Goal: Find specific page/section: Find specific page/section

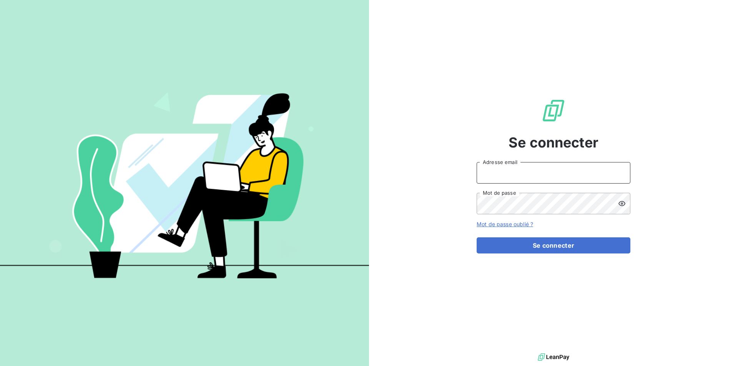
type input "[EMAIL_ADDRESS][DOMAIN_NAME]"
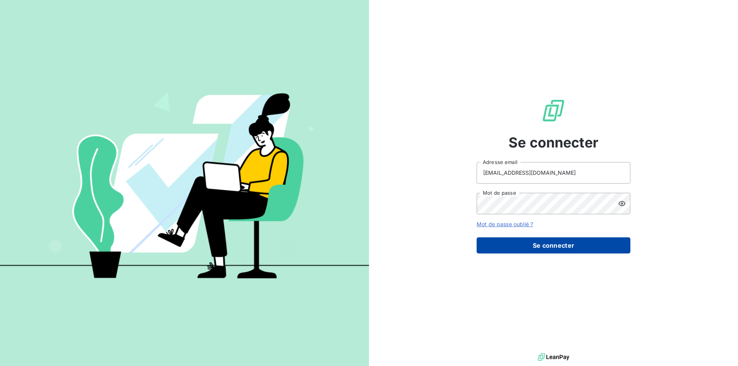
click at [541, 244] on button "Se connecter" at bounding box center [554, 245] width 154 height 16
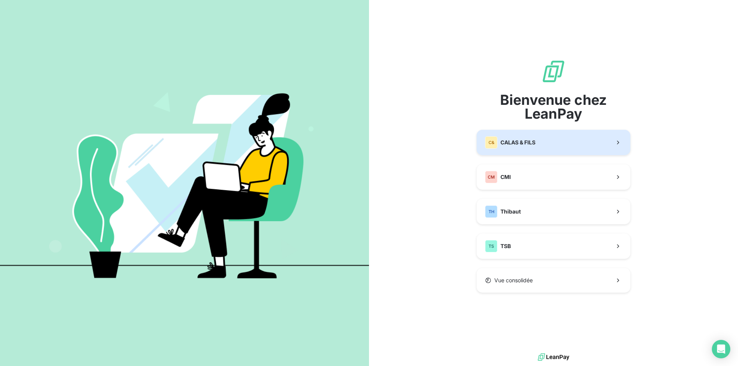
click at [519, 141] on span "CALAS & FILS" at bounding box center [517, 143] width 35 height 8
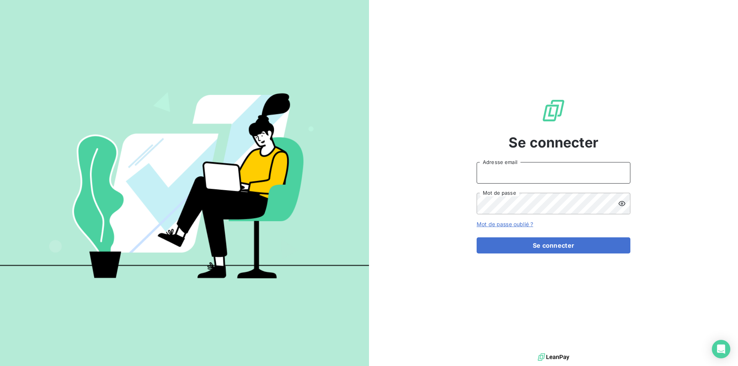
type input "[EMAIL_ADDRESS][DOMAIN_NAME]"
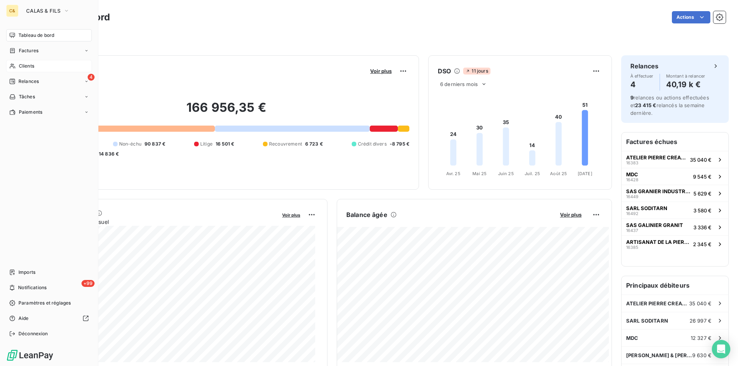
click at [23, 65] on span "Clients" at bounding box center [26, 66] width 15 height 7
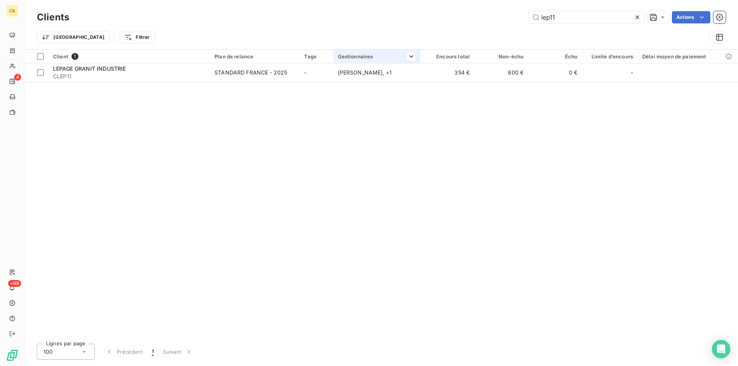
type input "lep11"
click at [378, 61] on th "Gestionnaires" at bounding box center [377, 57] width 88 height 14
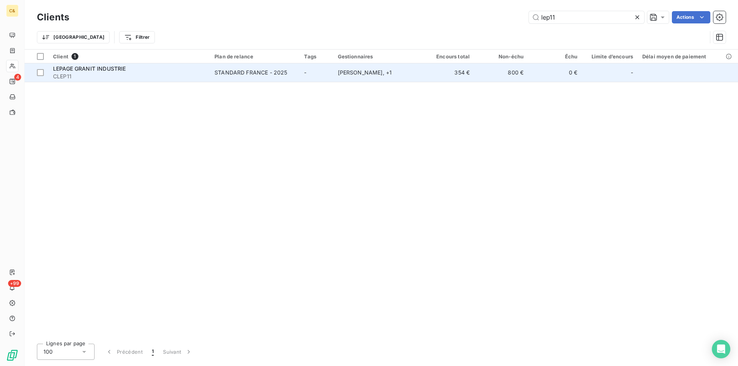
click at [378, 67] on td "[PERSON_NAME] , + 1" at bounding box center [377, 72] width 88 height 18
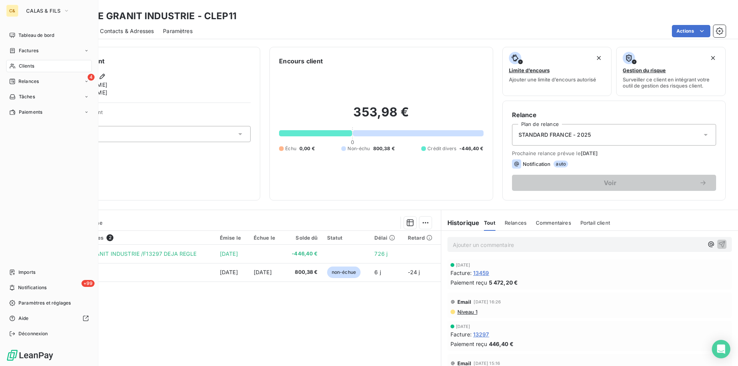
click at [27, 65] on span "Clients" at bounding box center [26, 66] width 15 height 7
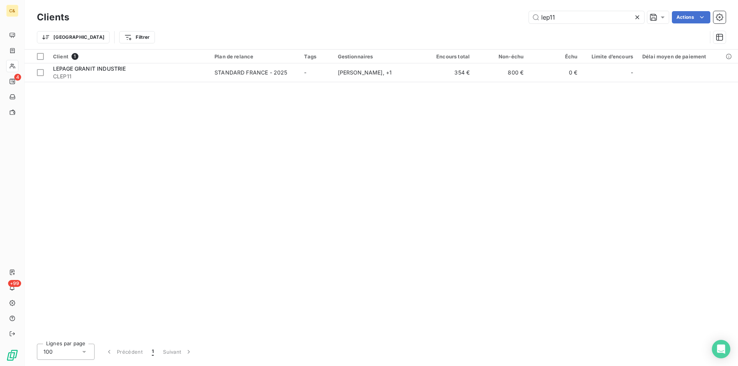
drag, startPoint x: 507, startPoint y: 18, endPoint x: 497, endPoint y: 17, distance: 10.6
click at [499, 17] on div "lep11 Actions" at bounding box center [401, 17] width 647 height 12
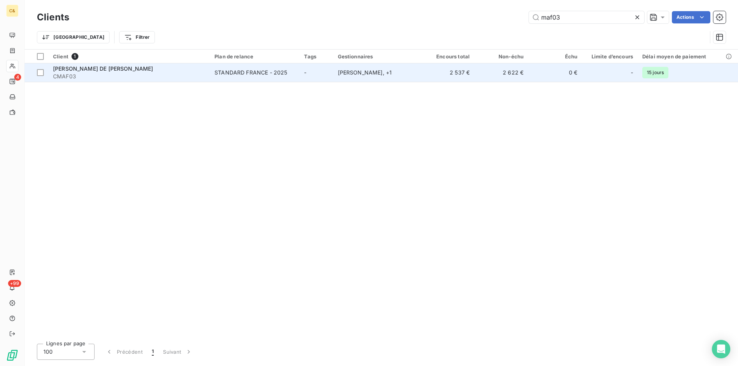
type input "maf03"
click at [384, 77] on td "[PERSON_NAME] , + 1" at bounding box center [377, 72] width 88 height 18
